Goal: Transaction & Acquisition: Purchase product/service

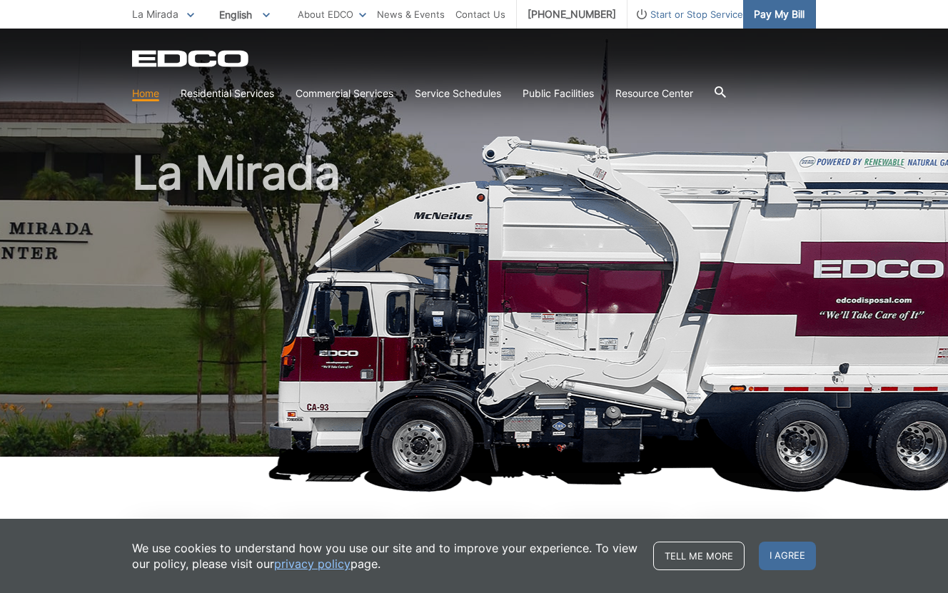
click at [754, 11] on span "Pay My Bill" at bounding box center [779, 14] width 51 height 16
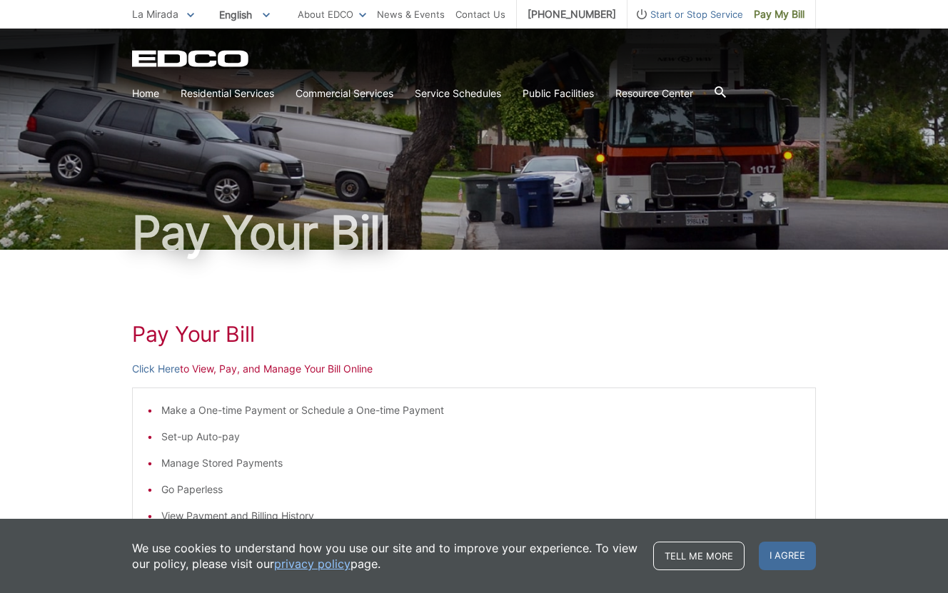
click at [192, 19] on span at bounding box center [190, 14] width 7 height 16
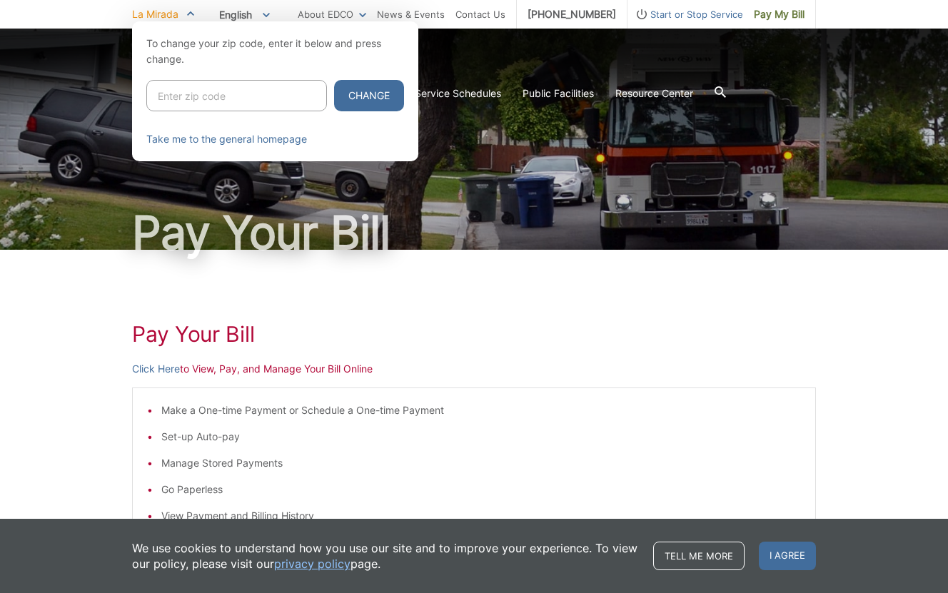
click at [191, 17] on span at bounding box center [190, 14] width 7 height 16
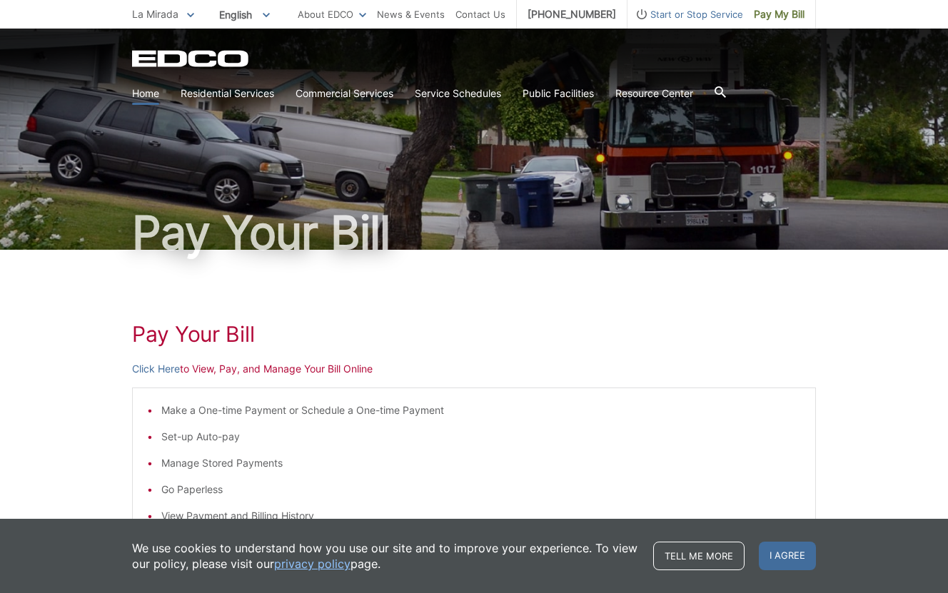
click at [138, 89] on link "Home" at bounding box center [145, 94] width 27 height 16
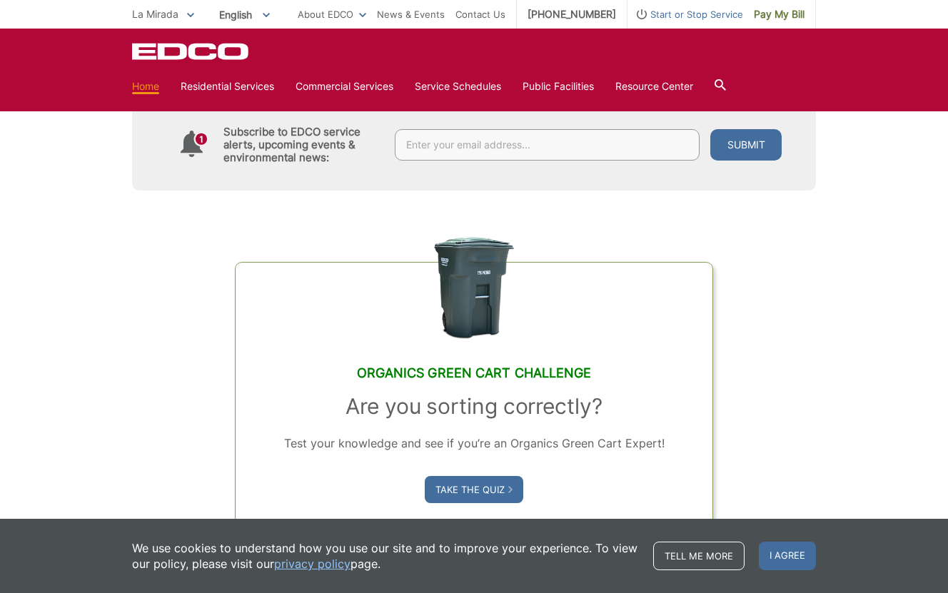
scroll to position [697, 0]
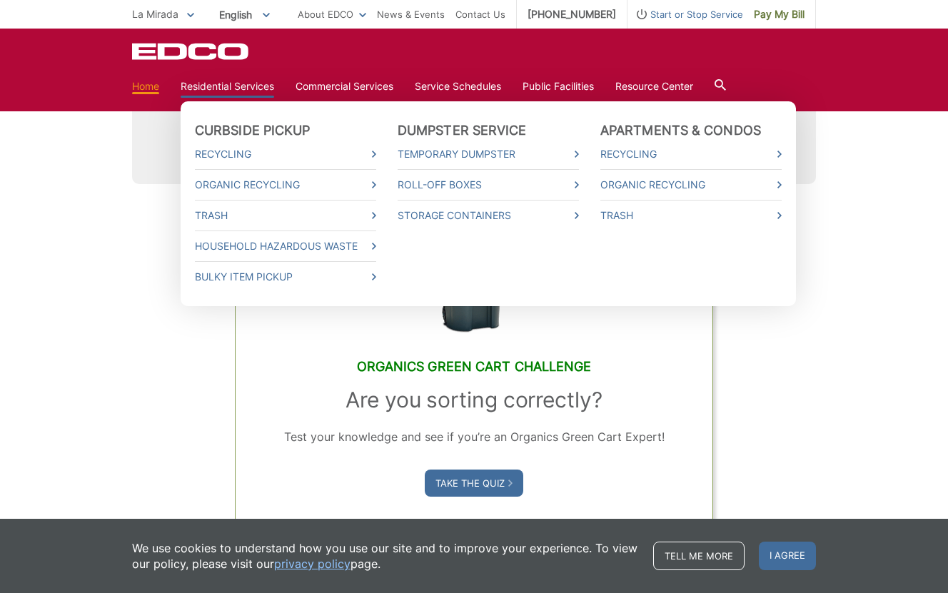
click at [186, 86] on link "Residential Services" at bounding box center [228, 87] width 94 height 16
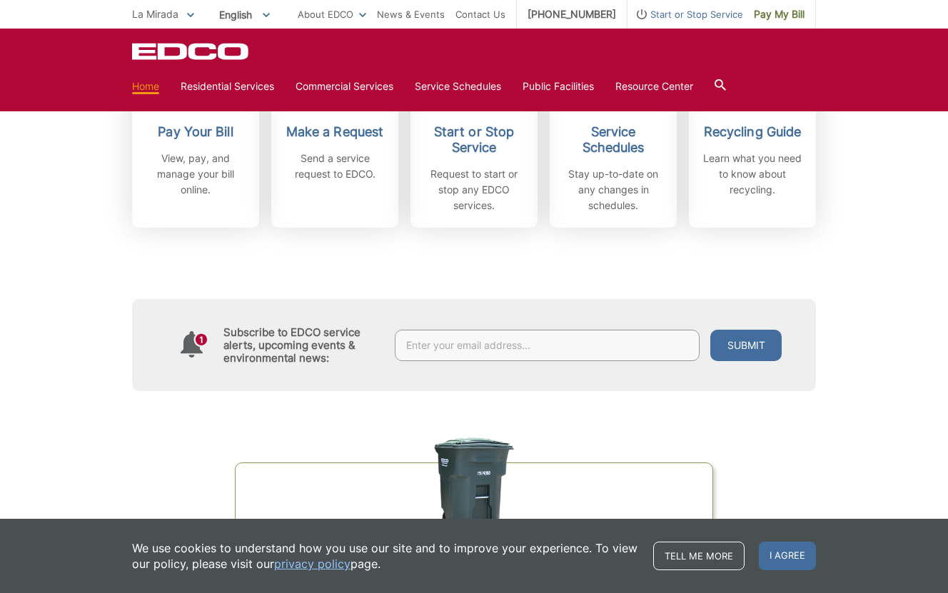
scroll to position [488, 0]
click at [794, 546] on span "I agree" at bounding box center [787, 556] width 57 height 29
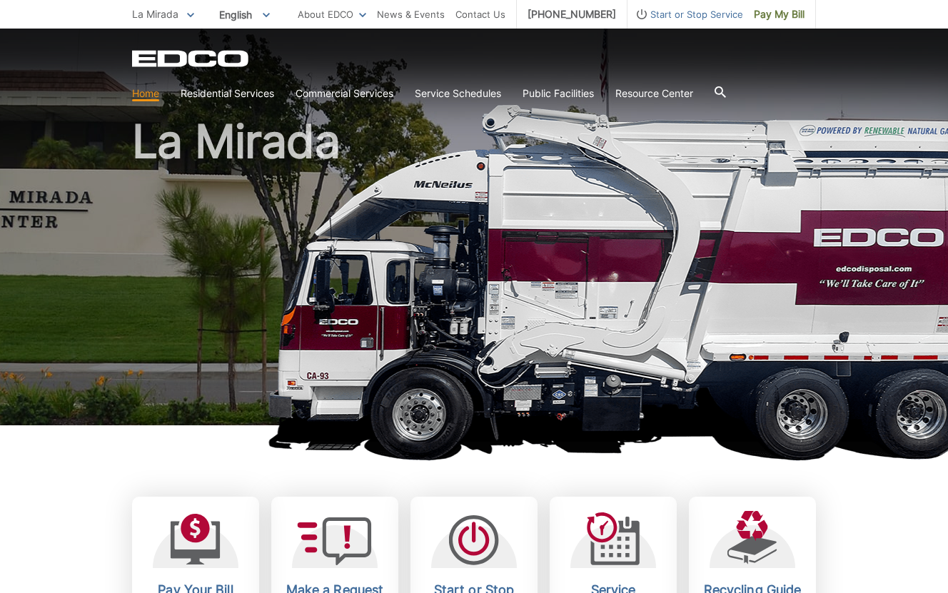
scroll to position [44, 0]
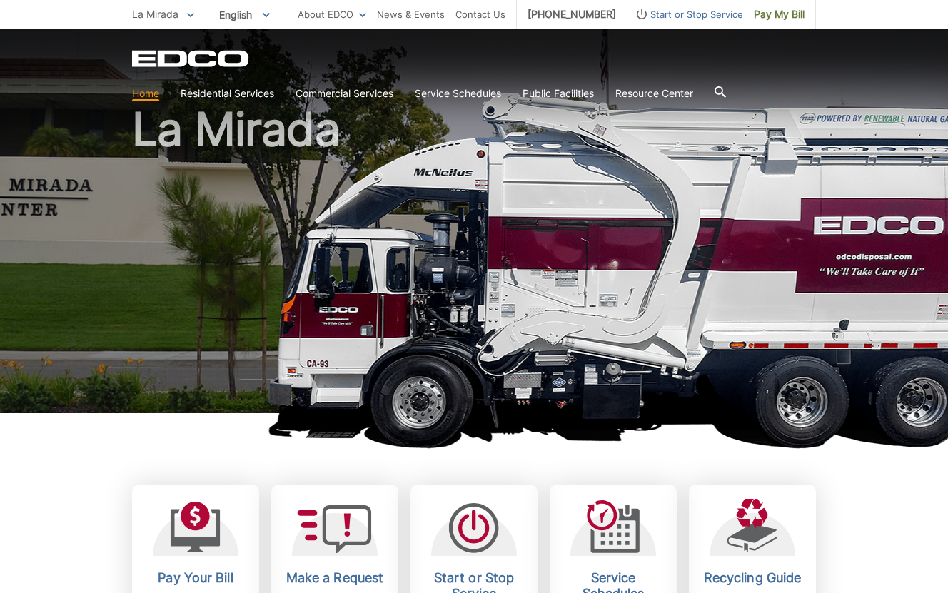
click at [155, 54] on icon "EDCD logo. Return to the homepage." at bounding box center [191, 59] width 118 height 16
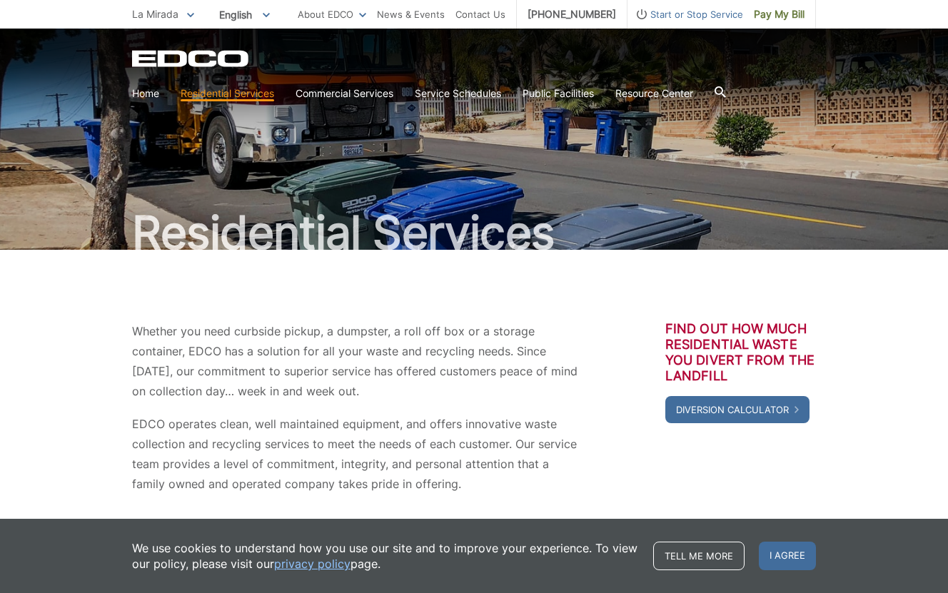
click at [191, 17] on icon at bounding box center [190, 15] width 7 height 4
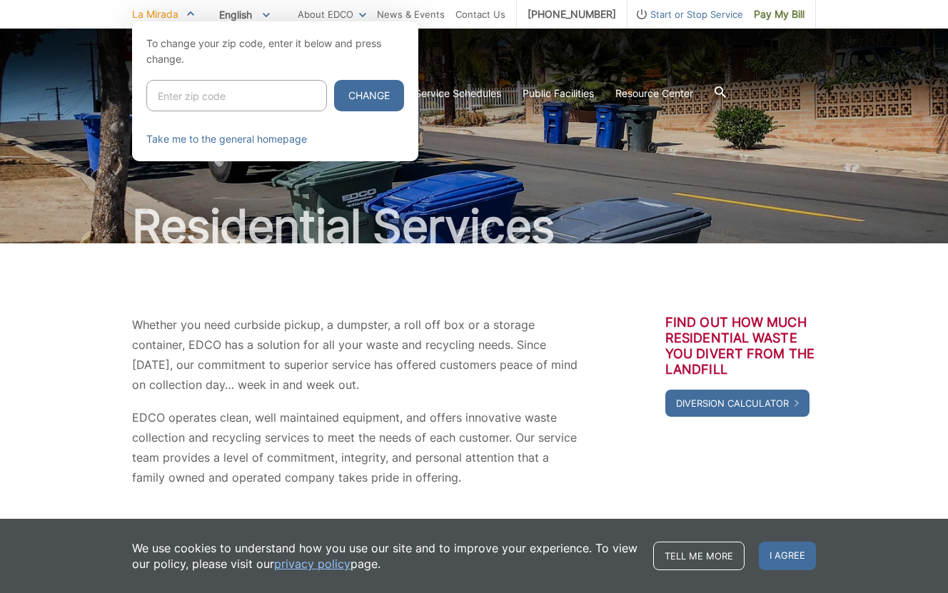
scroll to position [6, 0]
click at [179, 17] on span "La Mirada" at bounding box center [155, 14] width 46 height 12
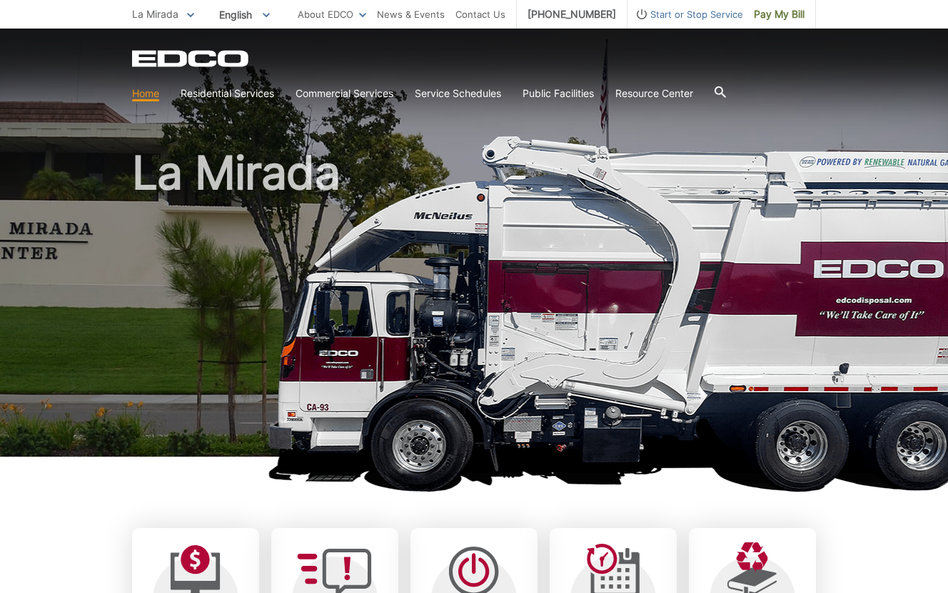
click at [141, 101] on link "Home" at bounding box center [145, 94] width 27 height 16
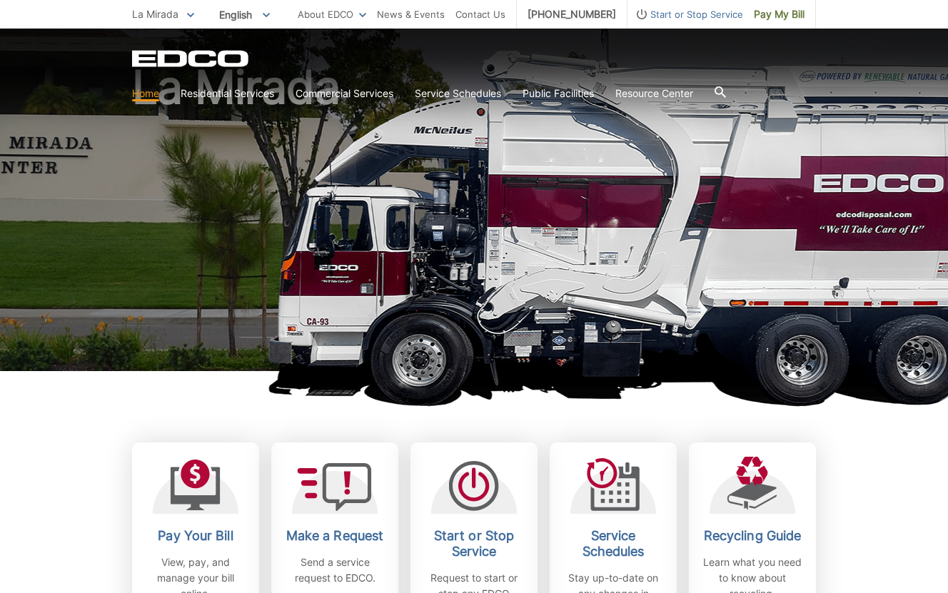
scroll to position [77, 0]
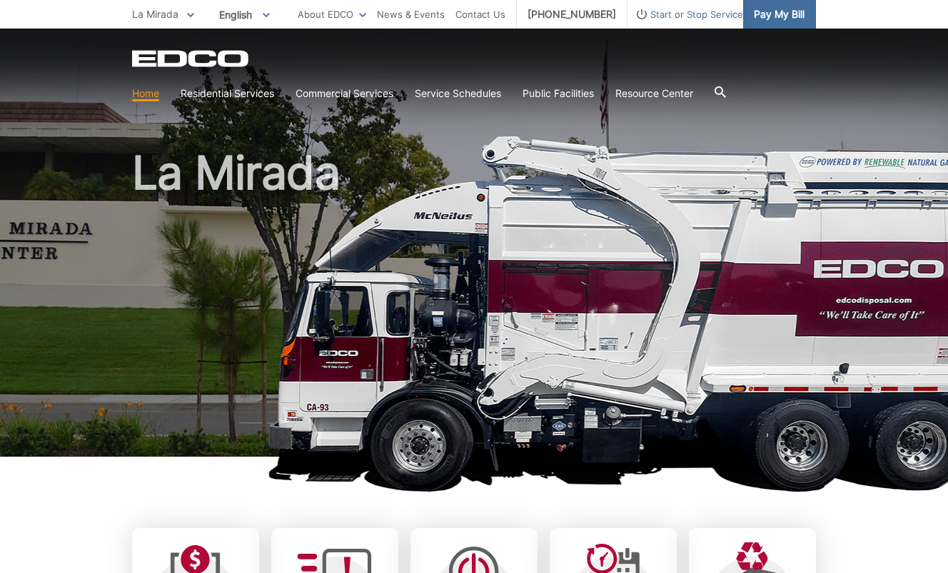
click at [754, 12] on span "Pay My Bill" at bounding box center [779, 14] width 51 height 16
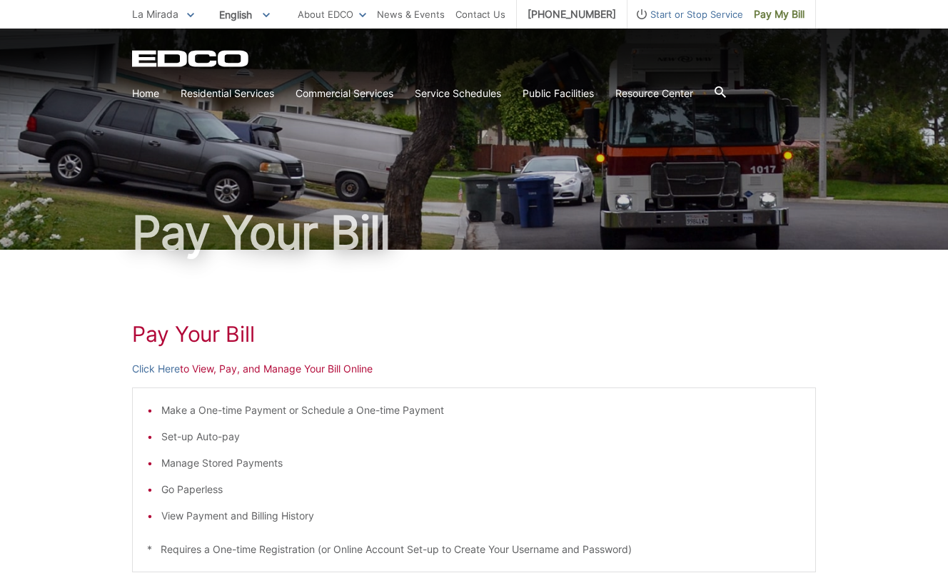
click at [214, 376] on p "Click Here to View, Pay, and Manage Your Bill Online" at bounding box center [474, 369] width 684 height 16
click at [214, 374] on p "Click Here to View, Pay, and Manage Your Bill Online" at bounding box center [474, 369] width 684 height 16
click at [176, 374] on link "Click Here" at bounding box center [156, 369] width 48 height 16
